Goal: Transaction & Acquisition: Purchase product/service

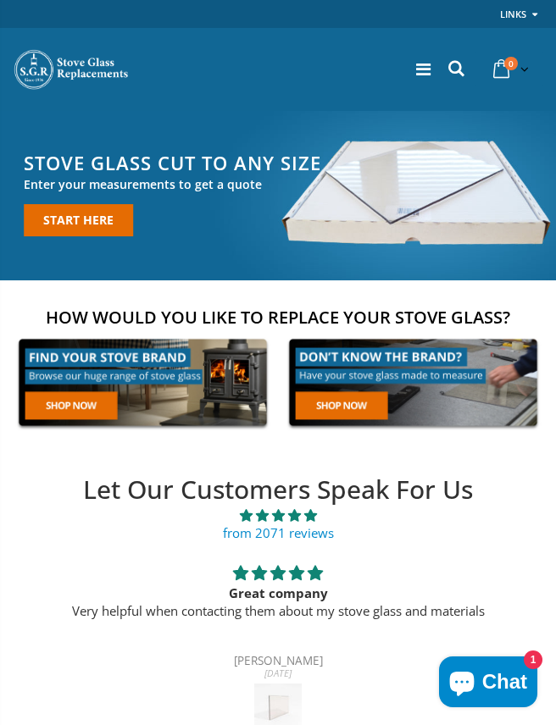
click at [85, 411] on link at bounding box center [143, 382] width 260 height 99
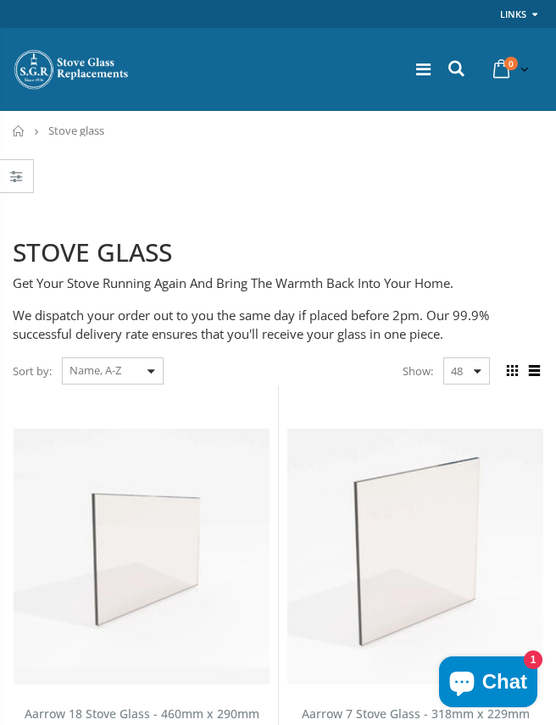
click at [158, 370] on select "Featured Best Selling Name, A-Z Name, Z-A Price, low to high Price, high to low…" at bounding box center [113, 371] width 102 height 27
click at [330, 539] on img at bounding box center [415, 557] width 256 height 256
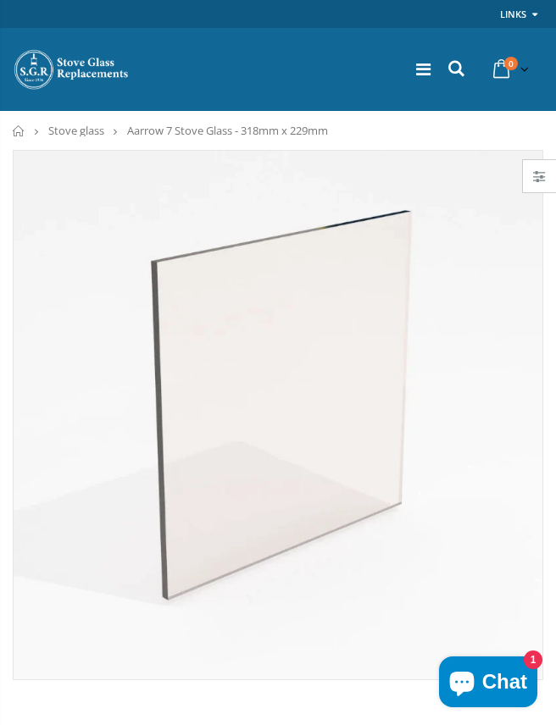
click at [454, 75] on icon at bounding box center [456, 69] width 23 height 22
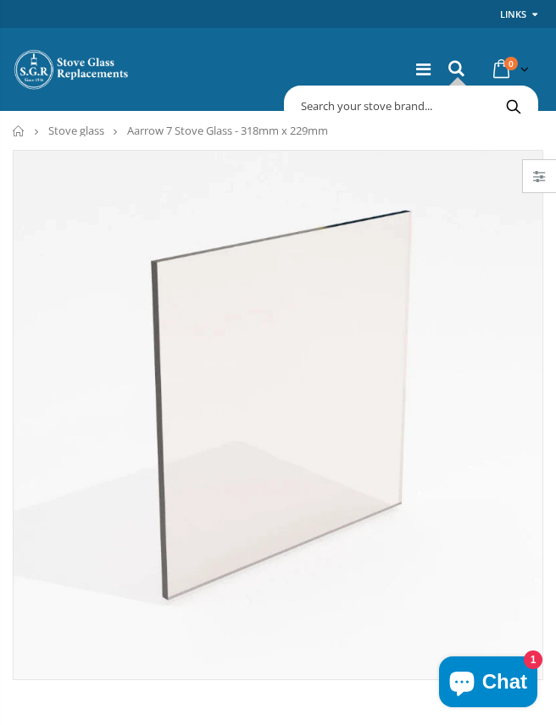
click at [346, 107] on input "text" at bounding box center [472, 106] width 369 height 32
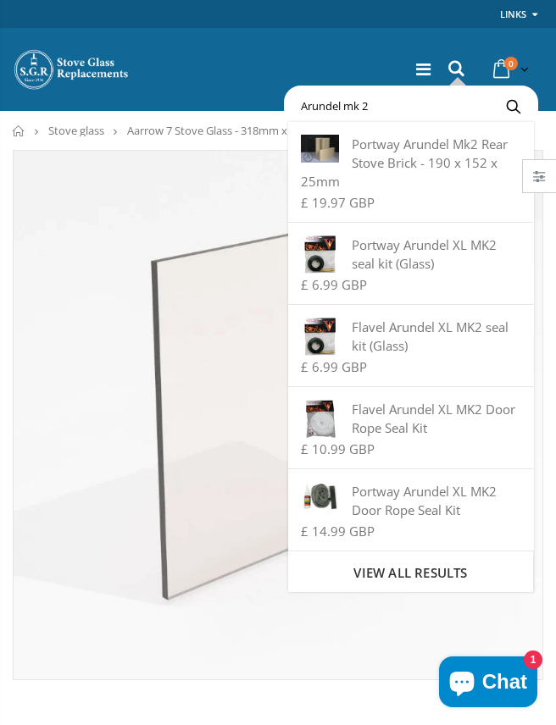
type input "Arundel mk 2"
click at [513, 106] on button "Search" at bounding box center [513, 106] width 38 height 32
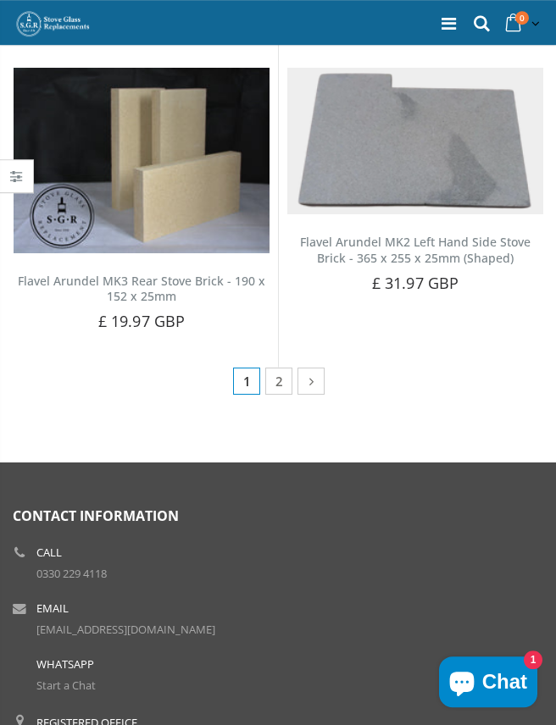
scroll to position [2086, 0]
click at [310, 379] on icon at bounding box center [312, 381] width 18 height 17
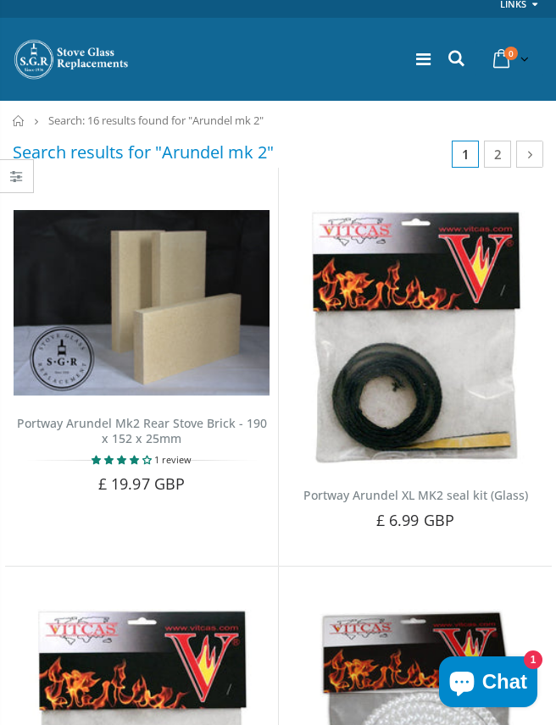
scroll to position [0, 0]
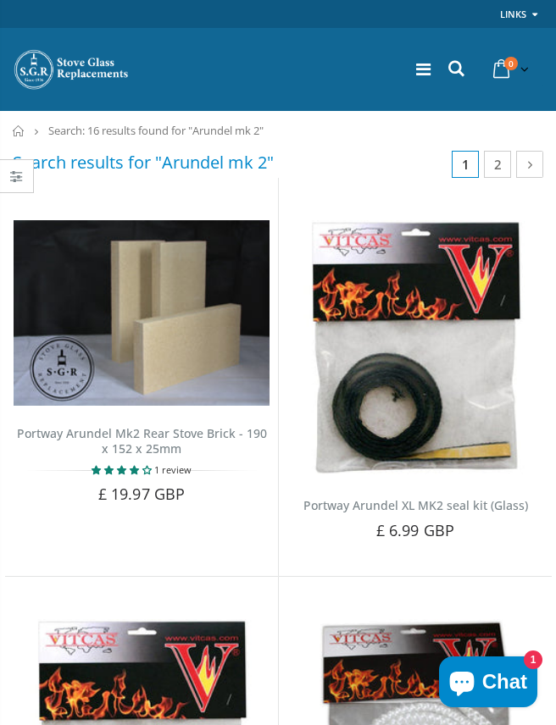
click at [451, 73] on icon at bounding box center [456, 69] width 23 height 22
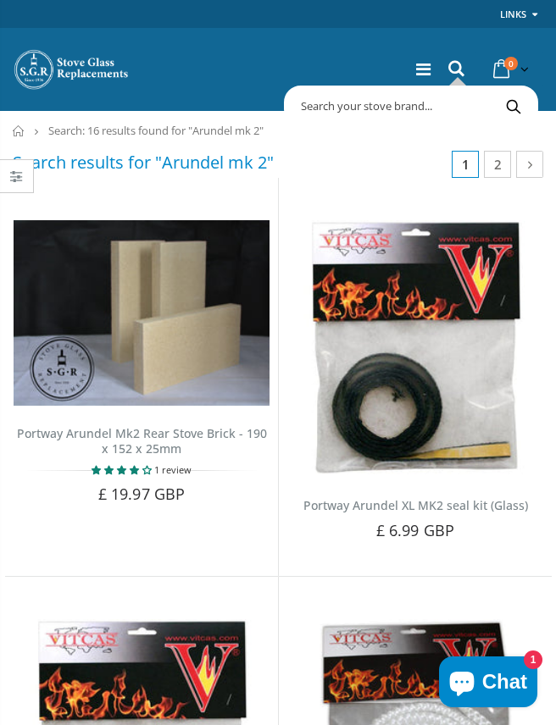
click at [501, 109] on button "Search" at bounding box center [513, 106] width 38 height 32
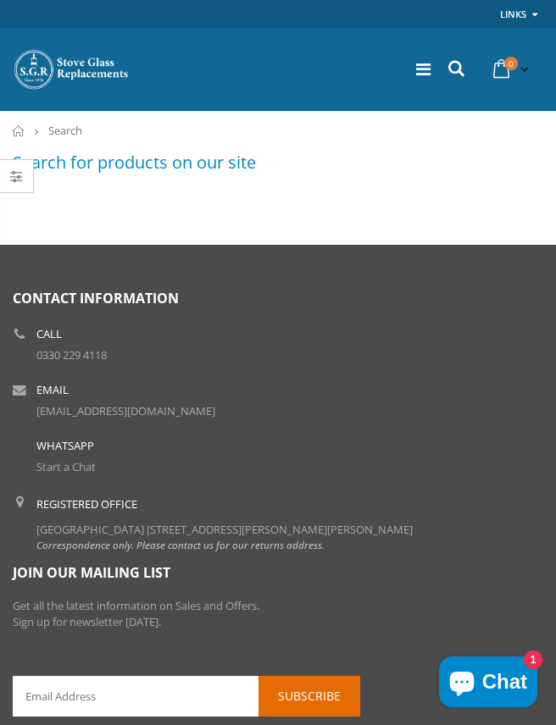
click at [203, 161] on h3 "Search for products on our site" at bounding box center [134, 162] width 243 height 23
click at [458, 67] on icon at bounding box center [456, 69] width 23 height 22
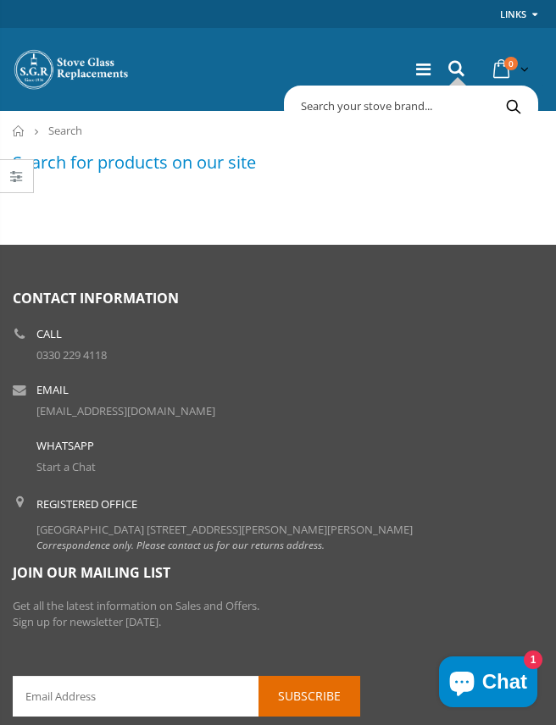
click at [386, 110] on input "text" at bounding box center [472, 106] width 369 height 32
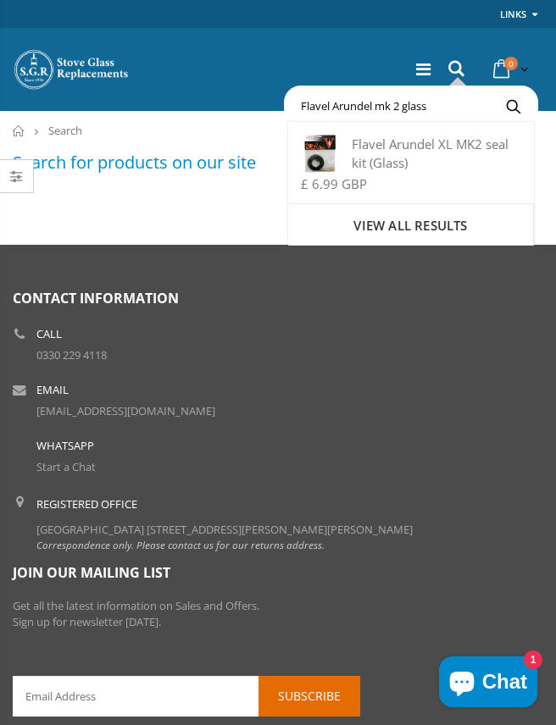
type input "Flavel Arundel mk 2 glass"
click at [513, 106] on button "Search" at bounding box center [513, 106] width 38 height 32
click at [508, 108] on button "Search" at bounding box center [513, 106] width 38 height 32
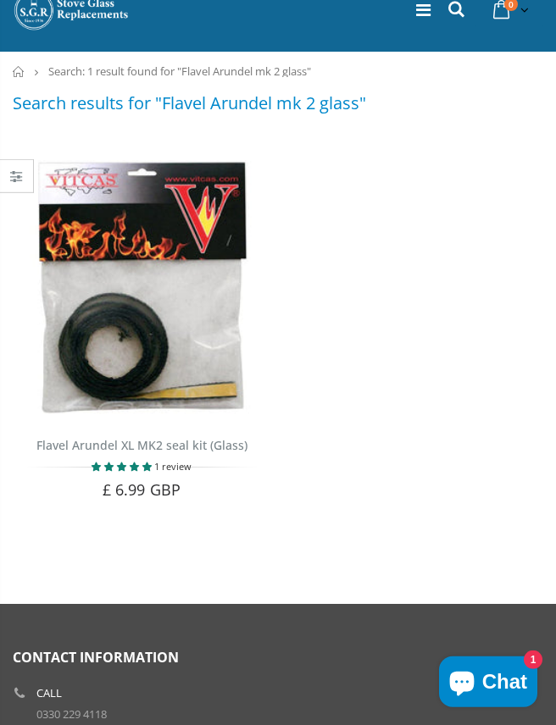
scroll to position [49, 0]
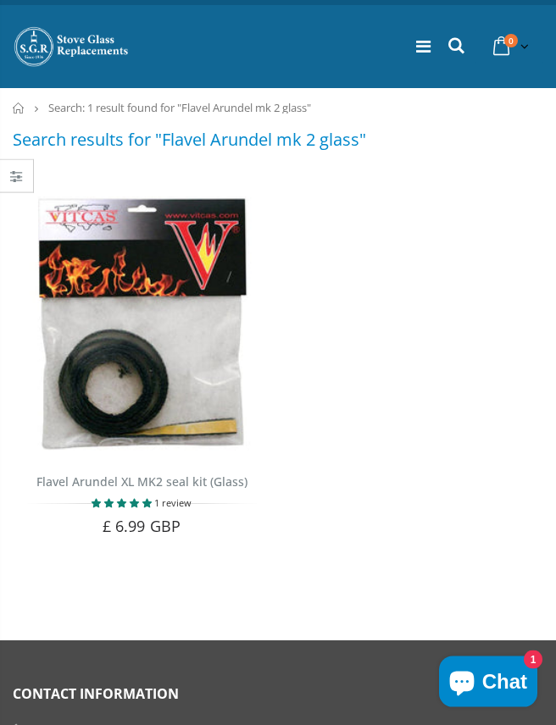
scroll to position [0, 0]
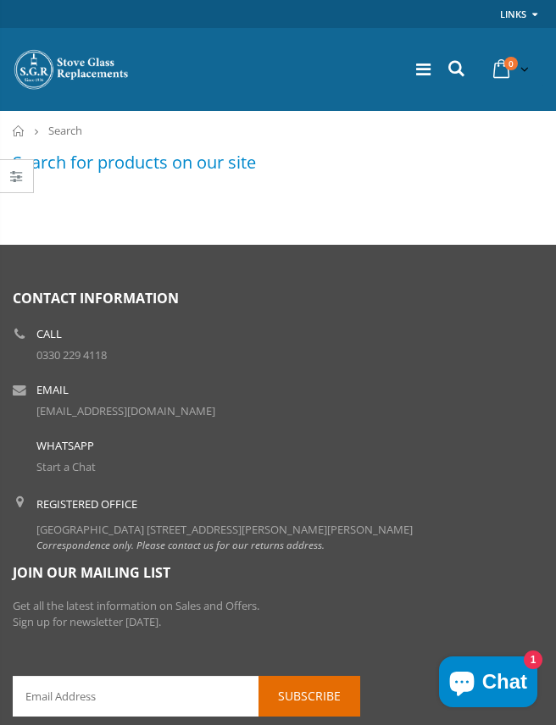
click at [459, 69] on icon at bounding box center [456, 69] width 23 height 22
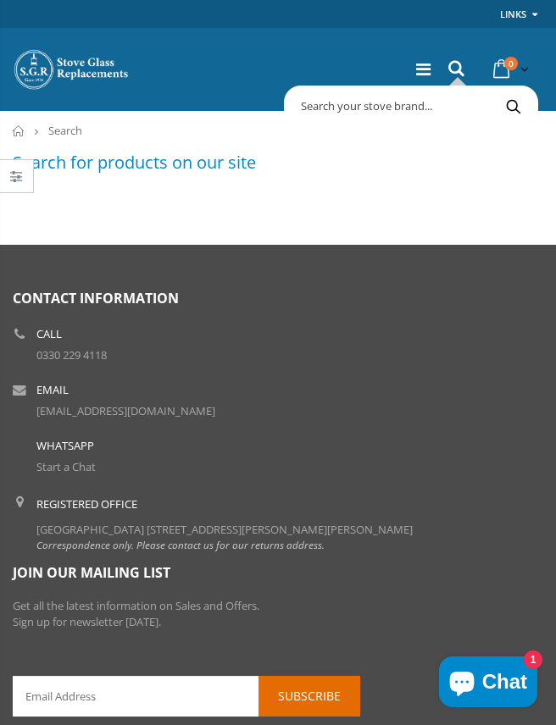
click at [424, 105] on input "text" at bounding box center [472, 106] width 369 height 32
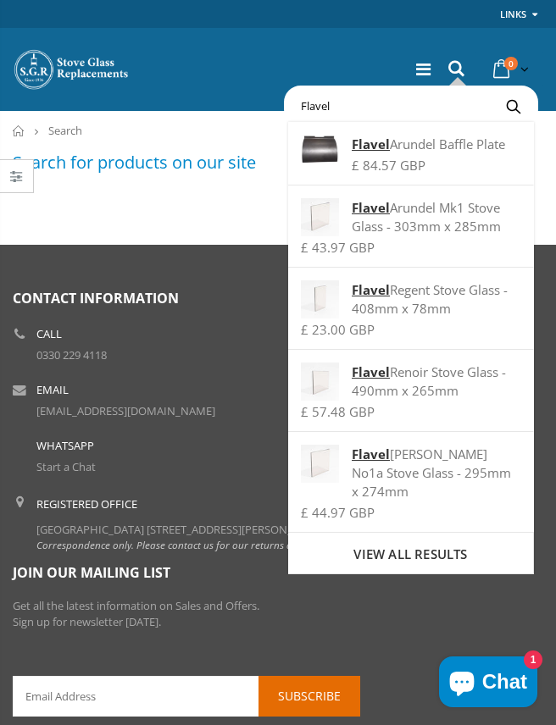
type input "Flavel"
click at [513, 106] on button "Search" at bounding box center [513, 106] width 38 height 32
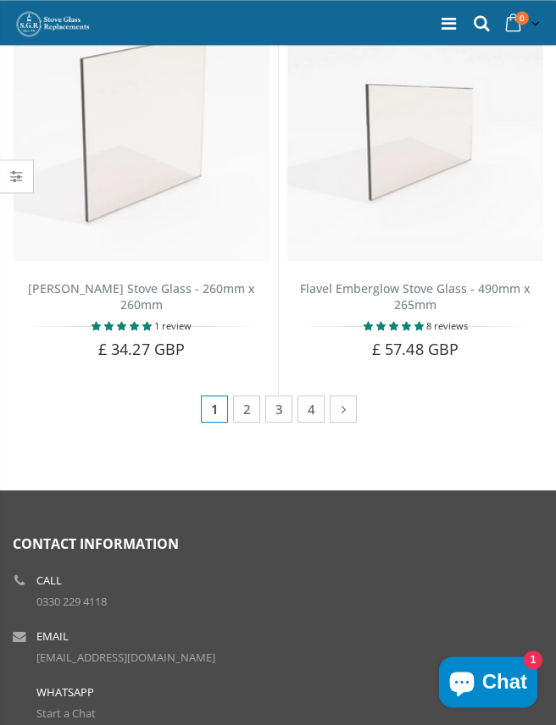
scroll to position [2380, 0]
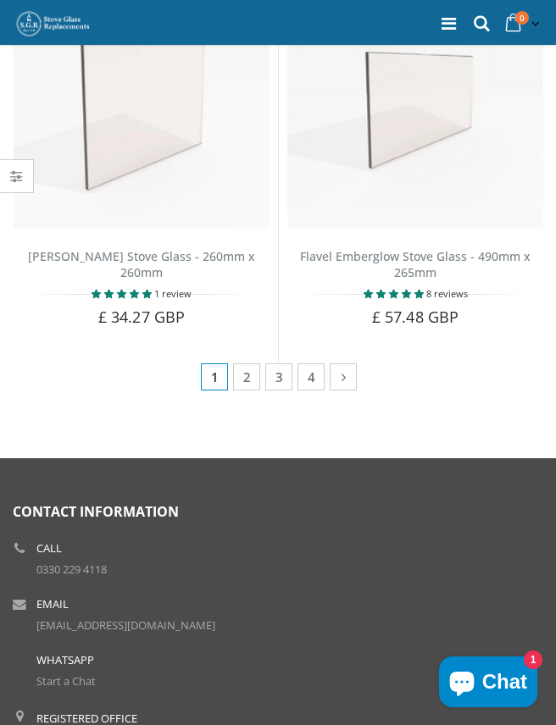
click at [346, 369] on icon at bounding box center [344, 377] width 18 height 17
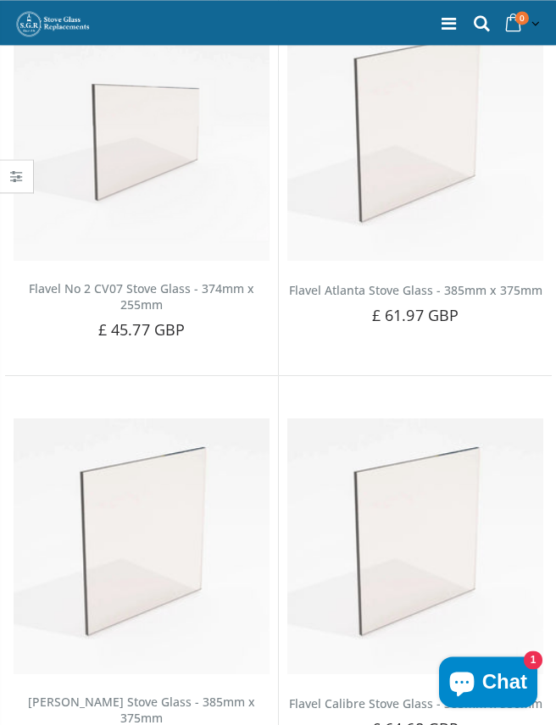
scroll to position [212, 0]
